Goal: Book appointment/travel/reservation

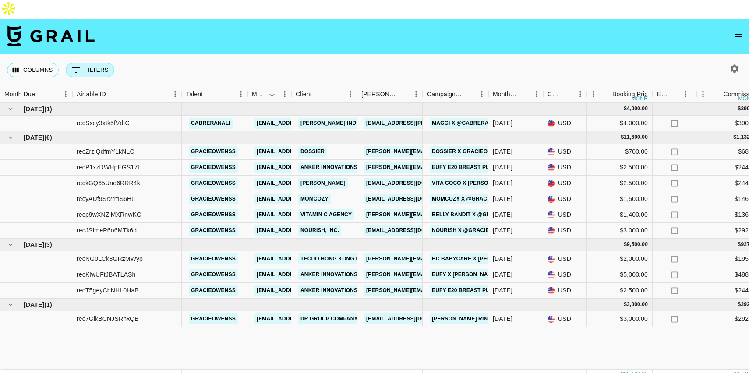
click at [91, 63] on button "0 Filters" at bounding box center [90, 70] width 49 height 14
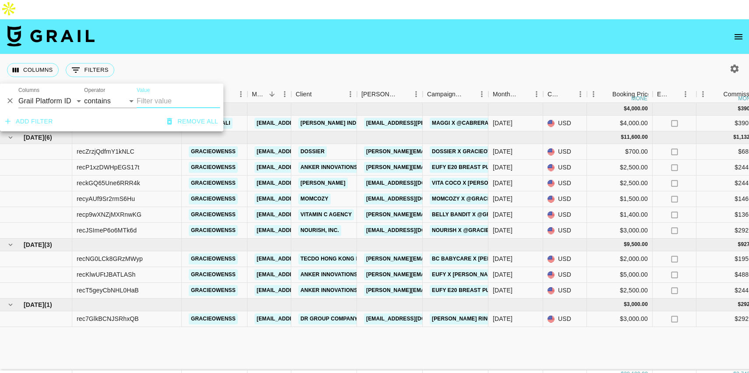
click at [242, 56] on div "Columns 0 Filters + Booking" at bounding box center [374, 70] width 749 height 32
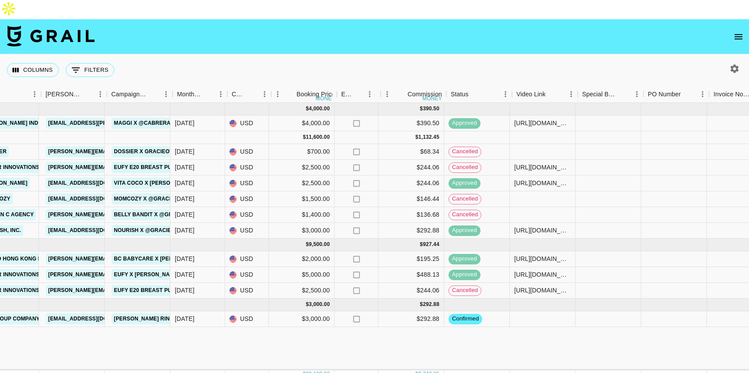
scroll to position [0, 316]
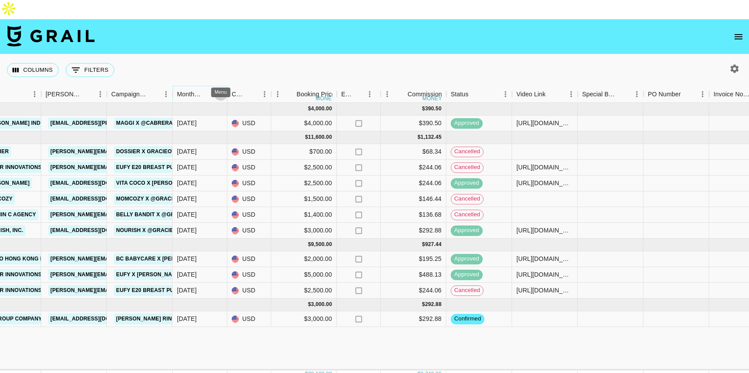
click at [216, 90] on icon "Menu" at bounding box center [220, 94] width 9 height 9
click at [260, 57] on div "Columns 0 Filters + Booking" at bounding box center [374, 70] width 749 height 32
click at [729, 63] on icon "button" at bounding box center [734, 68] width 11 height 11
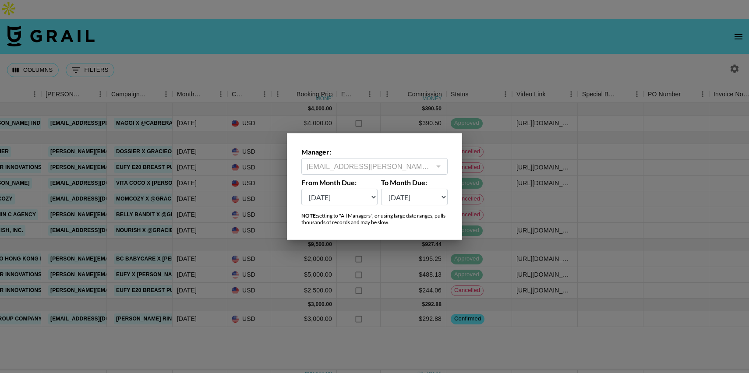
click at [364, 201] on select "[DATE] Sep '[DATE] [DATE] '[DATE] May '[DATE] Mar '[DATE] Jan '[DATE] Nov '[DAT…" at bounding box center [339, 197] width 76 height 17
select select "[DATE]"
click at [301, 189] on select "[DATE] Sep '[DATE] [DATE] '[DATE] May '[DATE] Mar '[DATE] Jan '[DATE] Nov '[DAT…" at bounding box center [339, 197] width 76 height 17
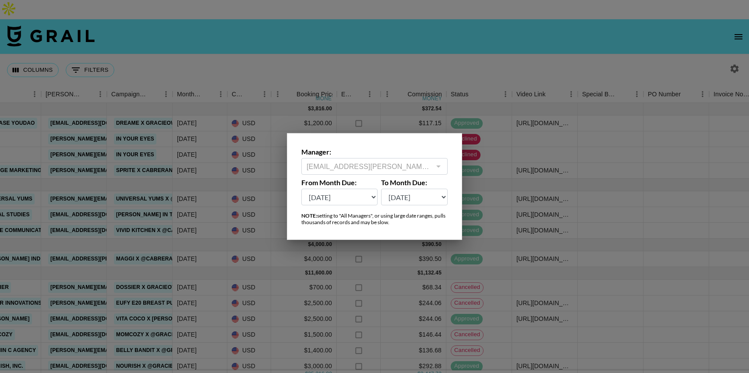
click at [439, 40] on div at bounding box center [374, 186] width 749 height 373
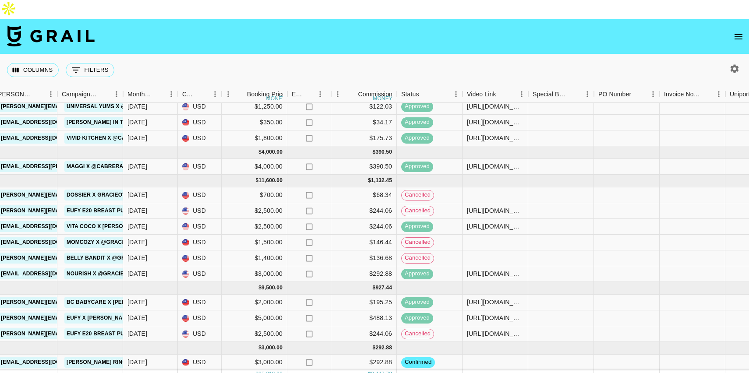
scroll to position [0, 365]
